Goal: Transaction & Acquisition: Subscribe to service/newsletter

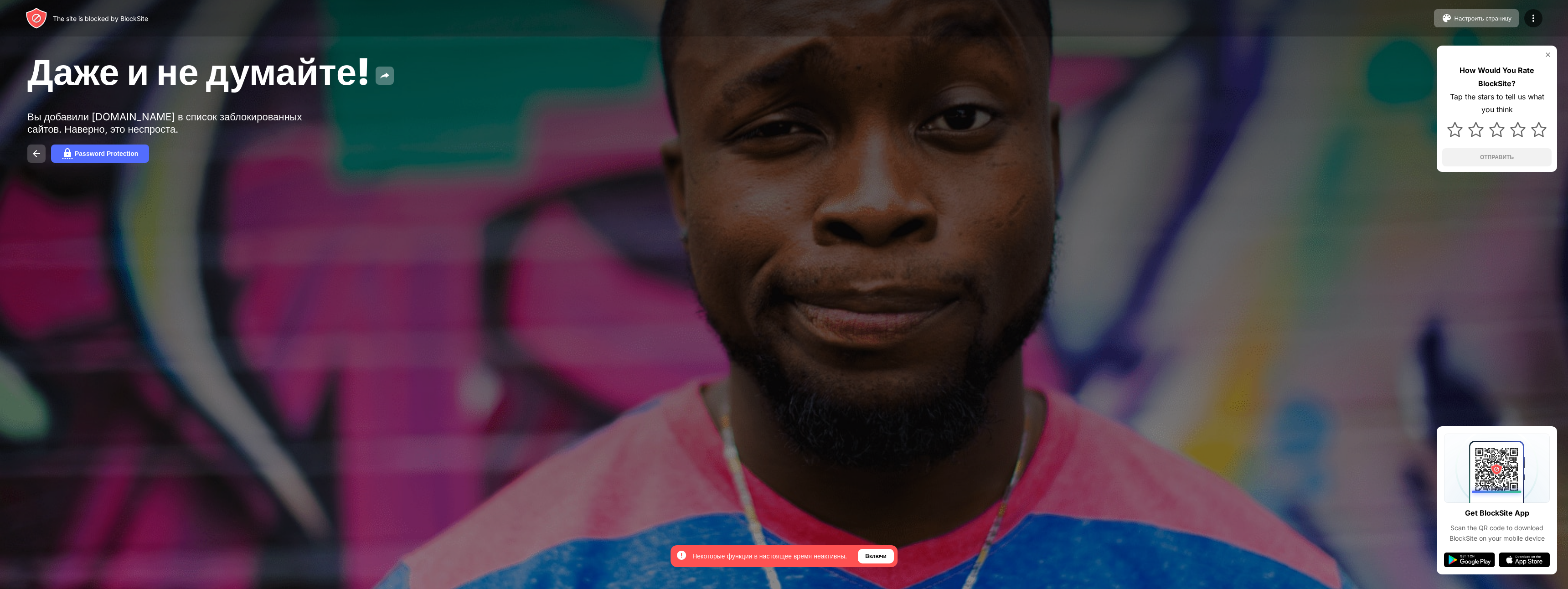
click at [45, 153] on button at bounding box center [36, 154] width 19 height 19
click at [77, 159] on button "Password Protection" at bounding box center [100, 154] width 98 height 19
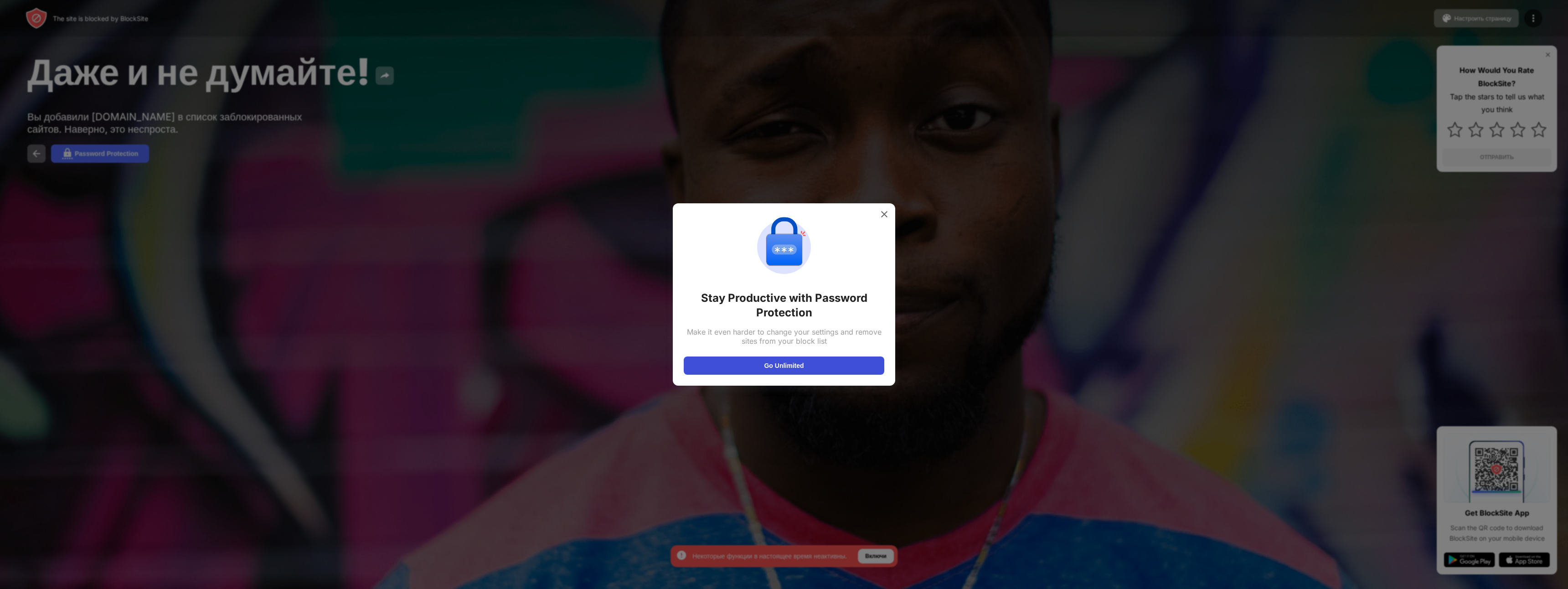
click at [766, 361] on button "Go Unlimited" at bounding box center [784, 365] width 200 height 19
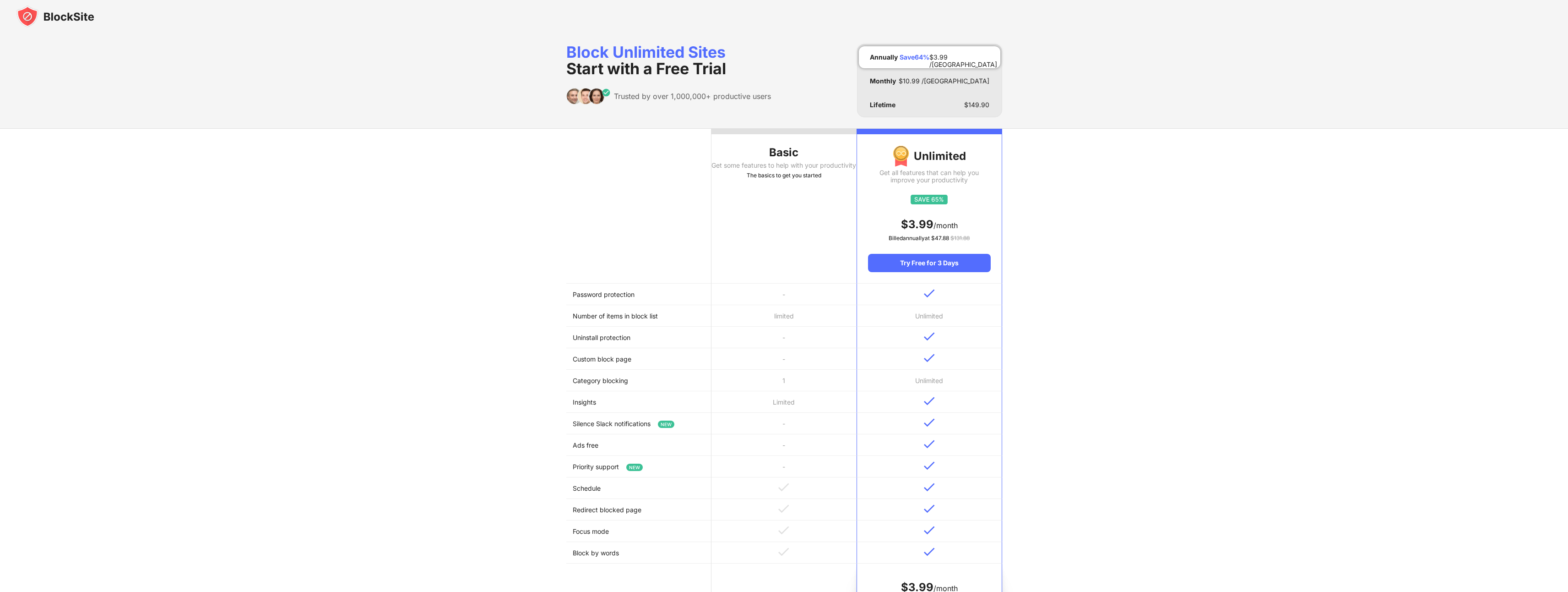
click at [1074, 235] on div "Basic Get some features to help with your productivity The basics to get you st…" at bounding box center [784, 385] width 1568 height 513
click at [65, 19] on img at bounding box center [55, 16] width 78 height 22
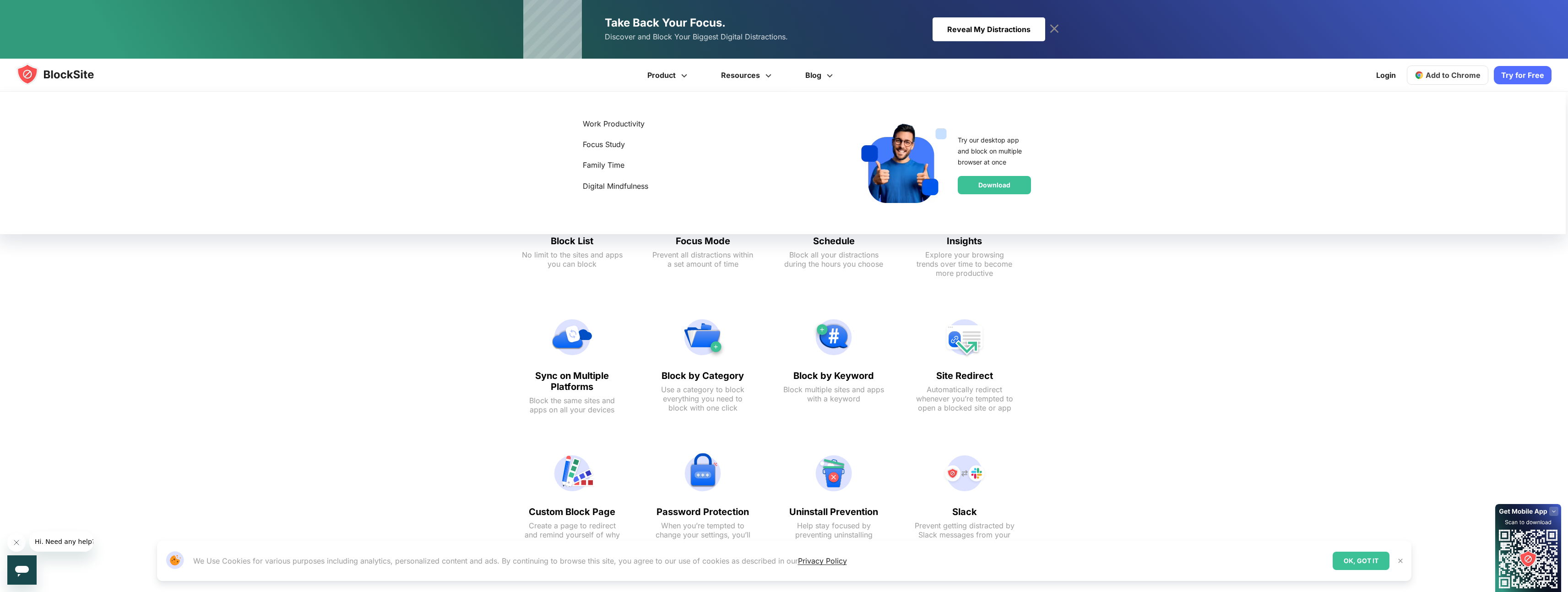
click at [1170, 384] on div "Your Productivity Tools Check the features BlockSite offers to help improve you…" at bounding box center [768, 333] width 1568 height 561
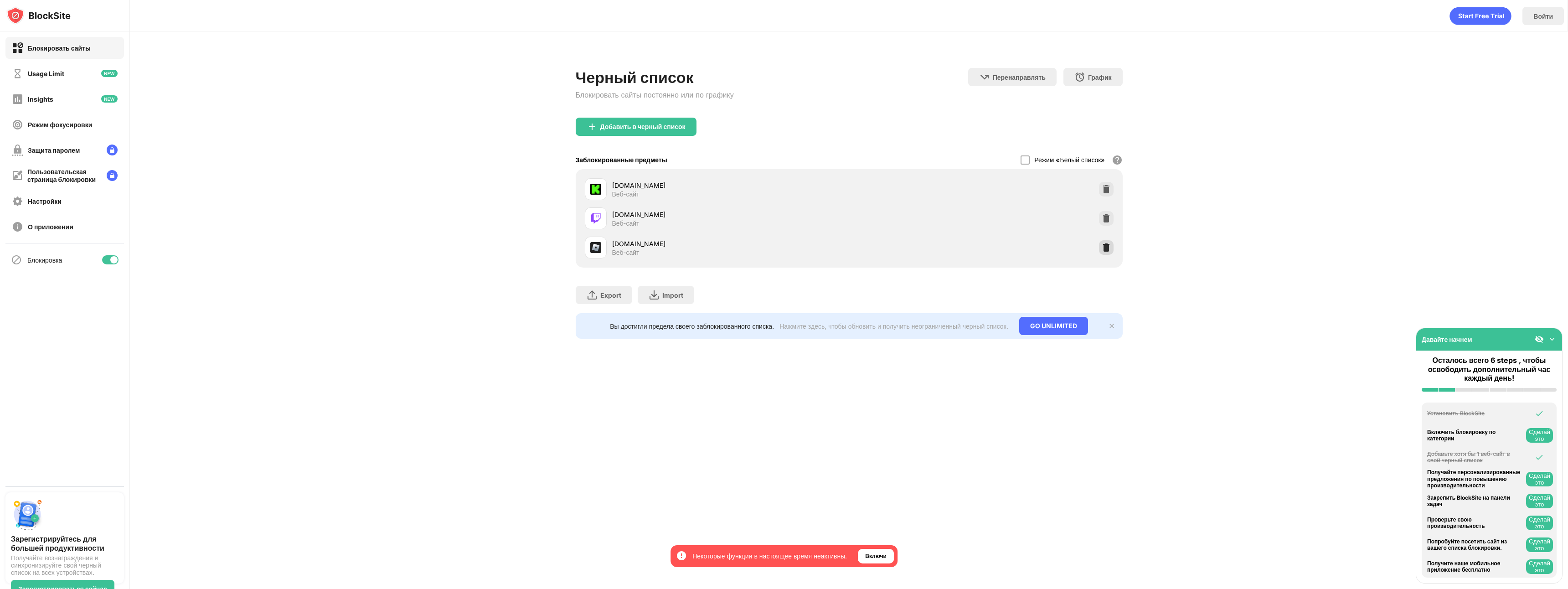
click at [1107, 250] on div at bounding box center [1106, 248] width 15 height 15
